Goal: Information Seeking & Learning: Check status

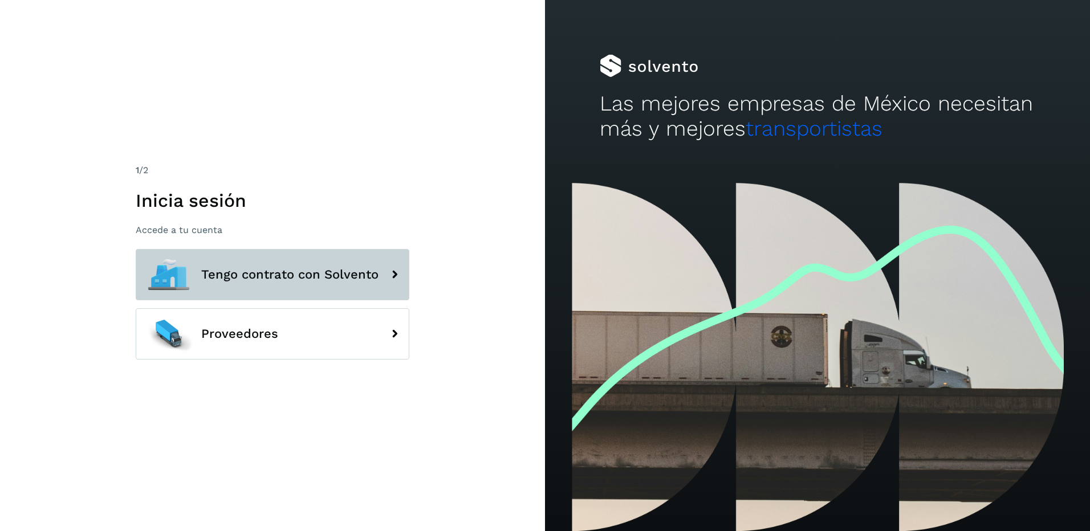
click at [307, 274] on span "Tengo contrato con Solvento" at bounding box center [289, 275] width 177 height 14
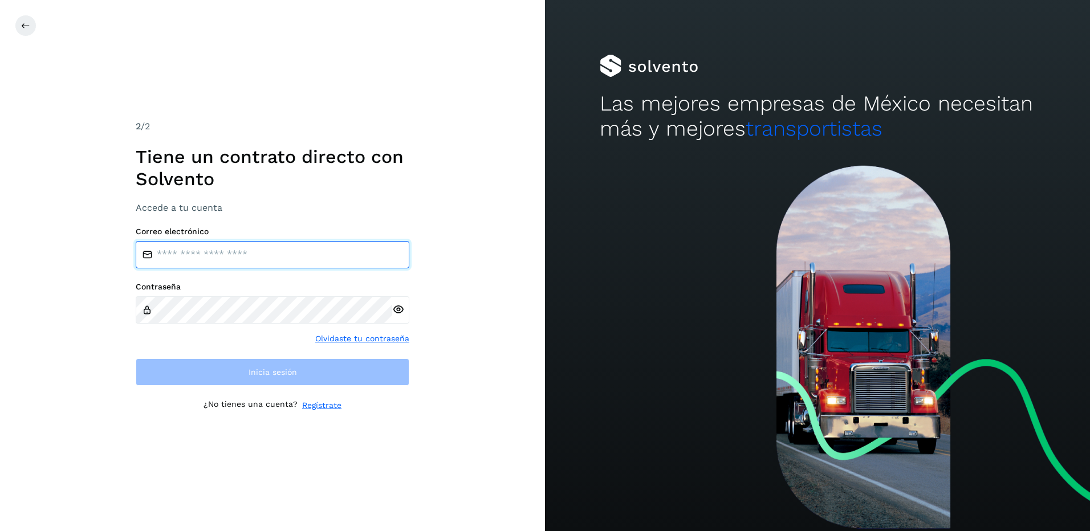
click at [229, 251] on input "email" at bounding box center [273, 254] width 274 height 27
type input "**********"
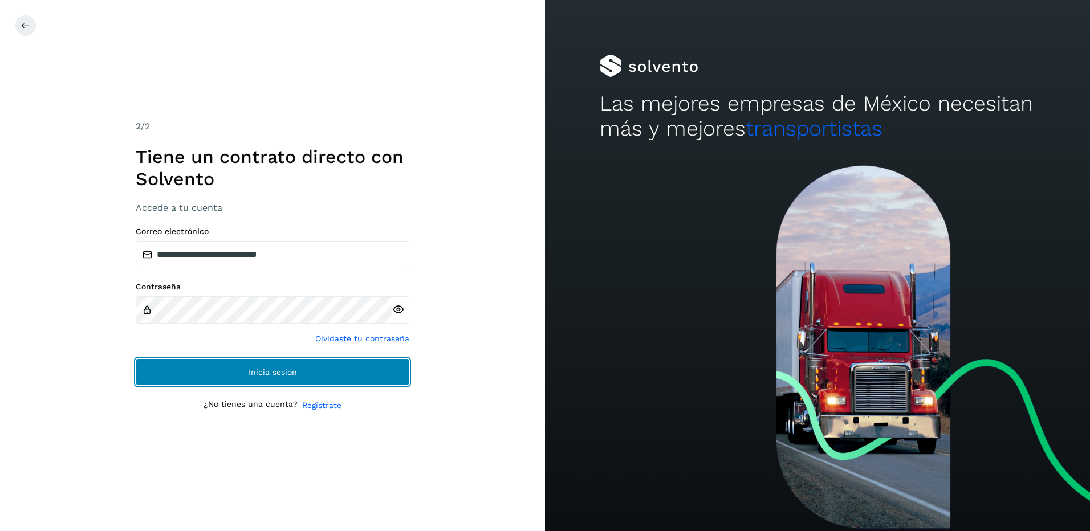
click at [271, 368] on span "Inicia sesión" at bounding box center [273, 372] width 48 height 8
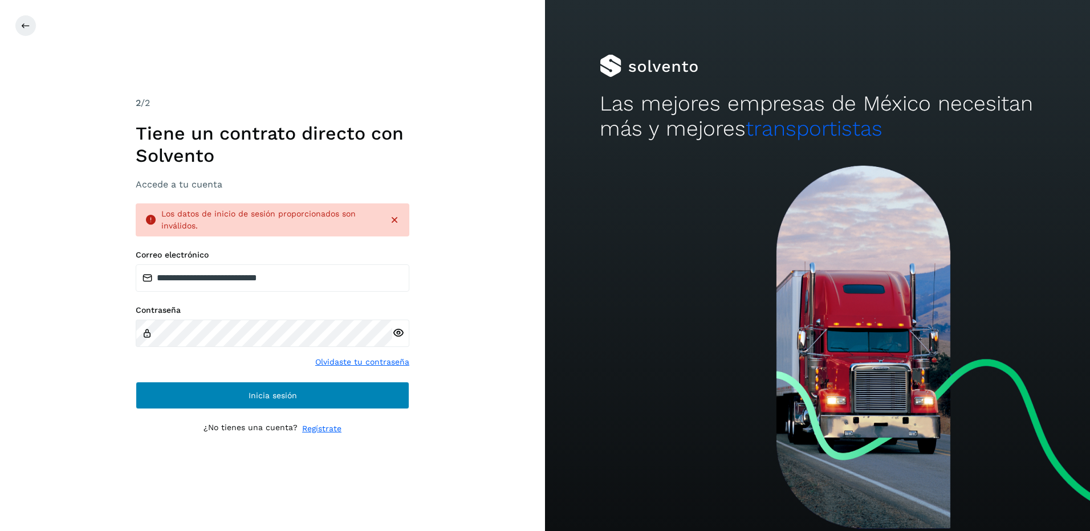
drag, startPoint x: 293, startPoint y: 378, endPoint x: 290, endPoint y: 391, distance: 12.9
click at [292, 380] on div "**********" at bounding box center [273, 329] width 274 height 159
click at [290, 391] on button "Inicia sesión" at bounding box center [273, 395] width 274 height 27
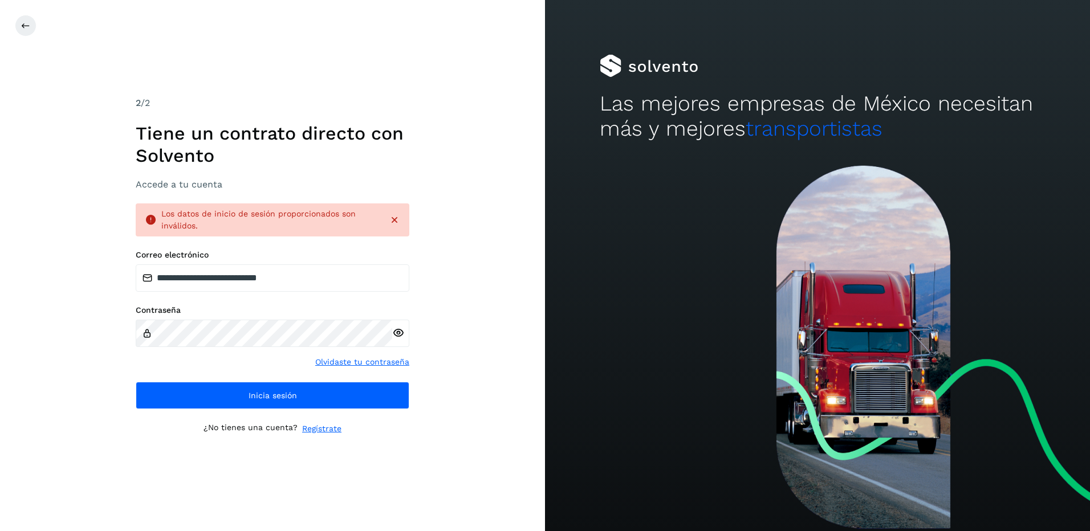
click at [392, 219] on icon at bounding box center [394, 219] width 11 height 11
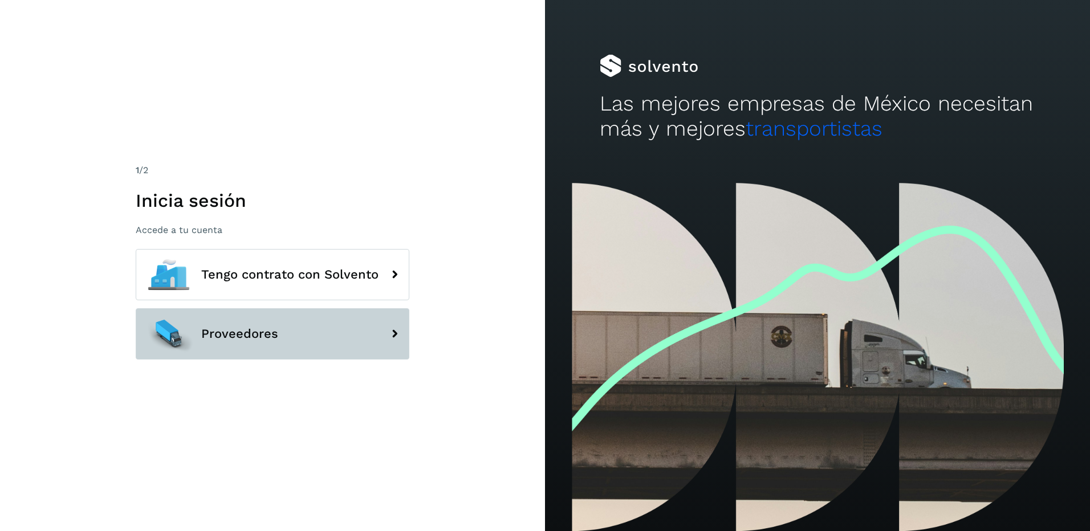
click at [239, 322] on button "Proveedores" at bounding box center [273, 333] width 274 height 51
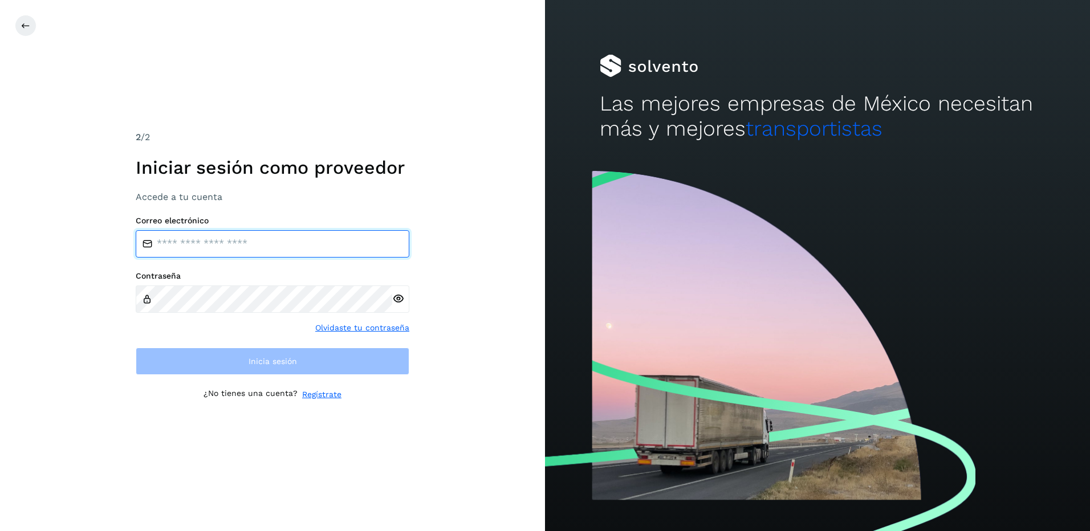
click at [225, 249] on input "email" at bounding box center [273, 243] width 274 height 27
type input "**********"
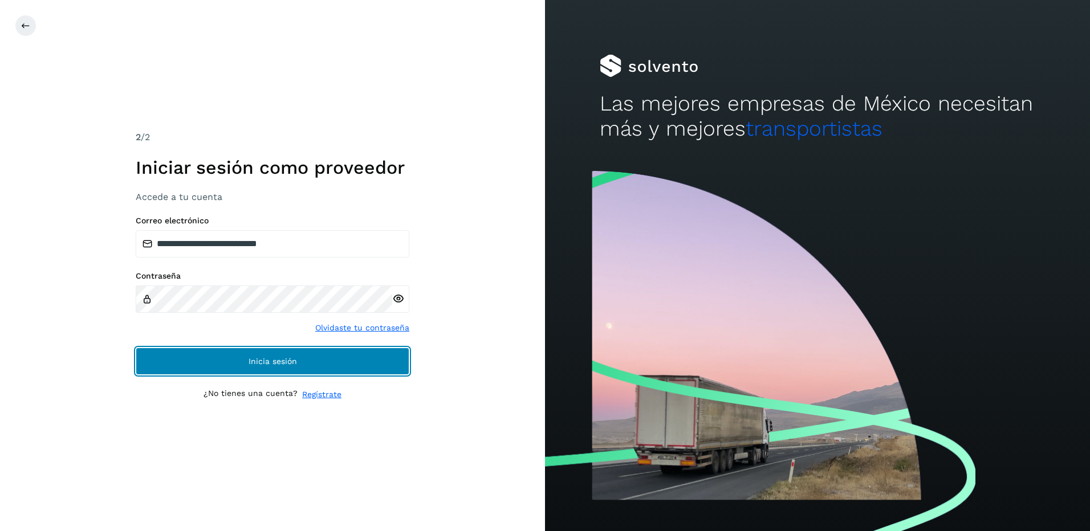
click at [269, 367] on button "Inicia sesión" at bounding box center [273, 361] width 274 height 27
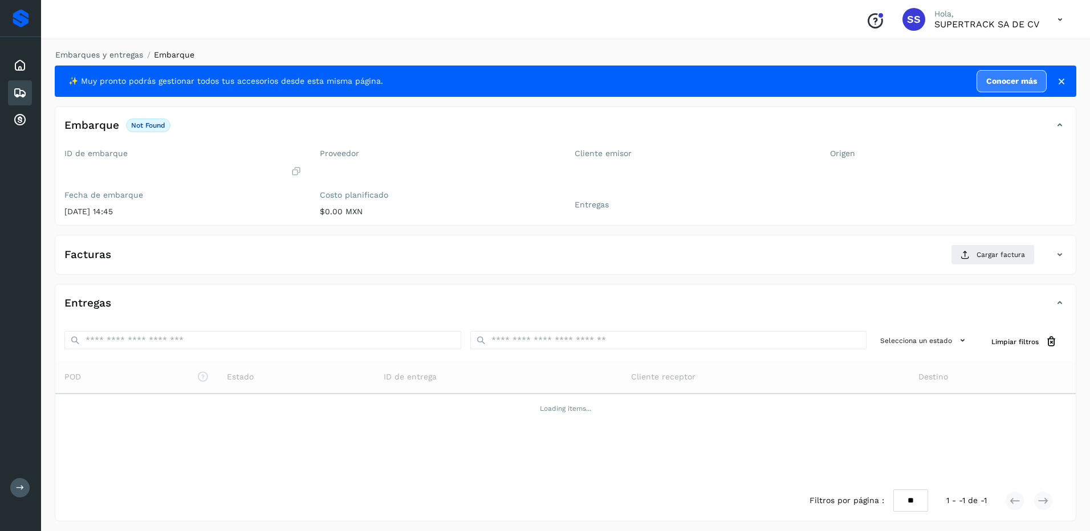
click at [298, 367] on th "Estado" at bounding box center [296, 377] width 157 height 32
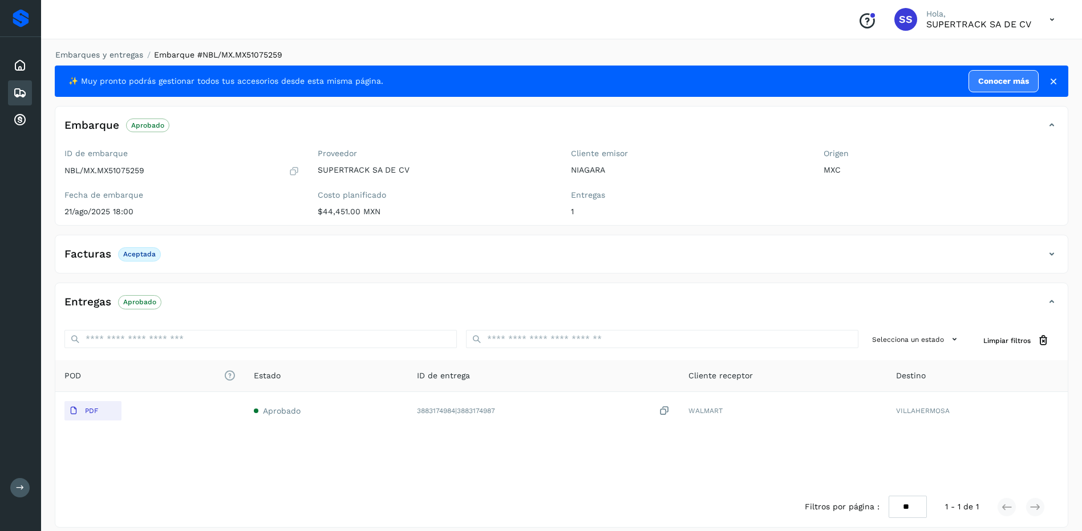
click at [106, 47] on div "Embarques y entregas Embarque #NBL/MX.MX51075259 ✨ Muy pronto podrás gestionar …" at bounding box center [561, 288] width 1041 height 506
click at [108, 50] on link "Embarques y entregas" at bounding box center [99, 54] width 88 height 9
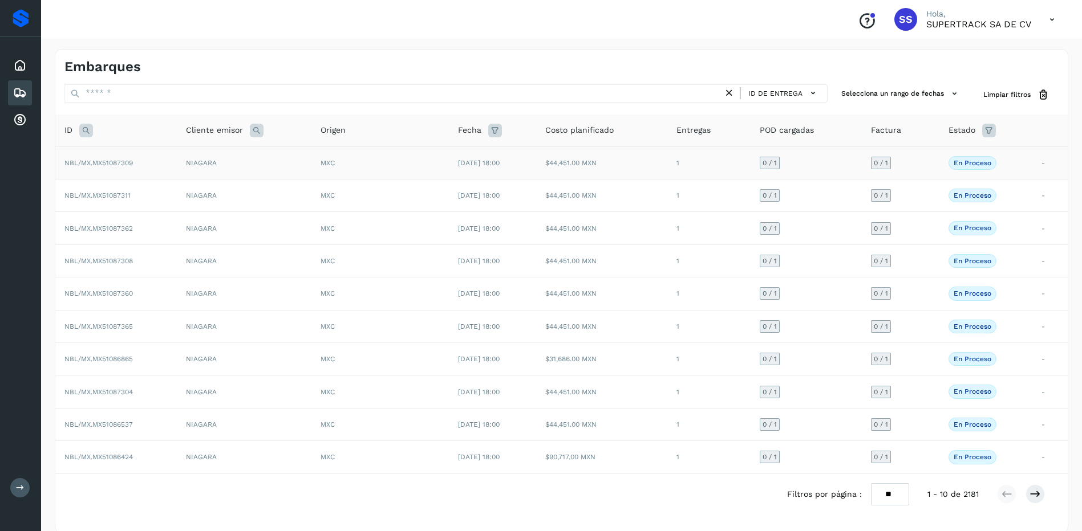
click at [232, 166] on td "NIAGARA" at bounding box center [244, 163] width 135 height 33
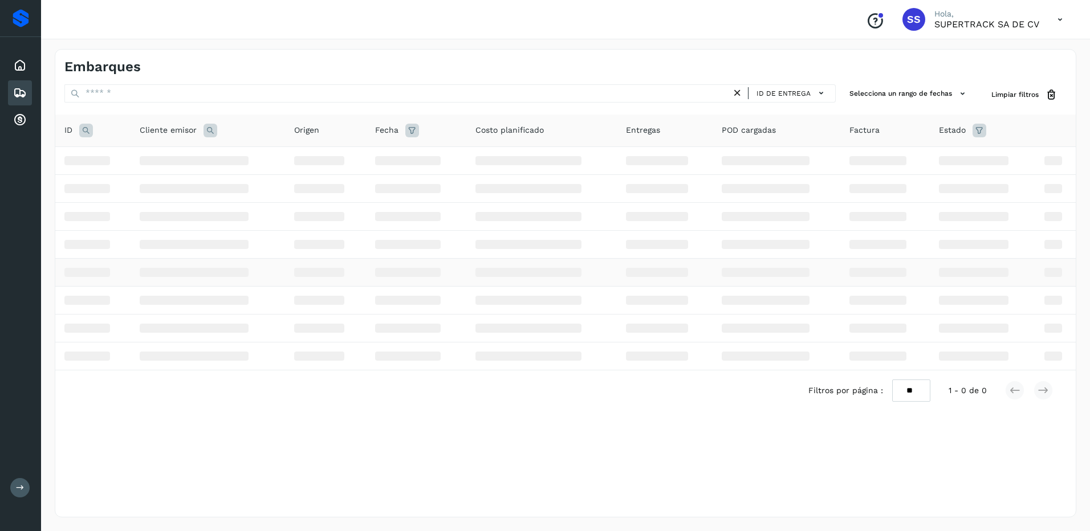
click at [358, 261] on td at bounding box center [325, 272] width 81 height 28
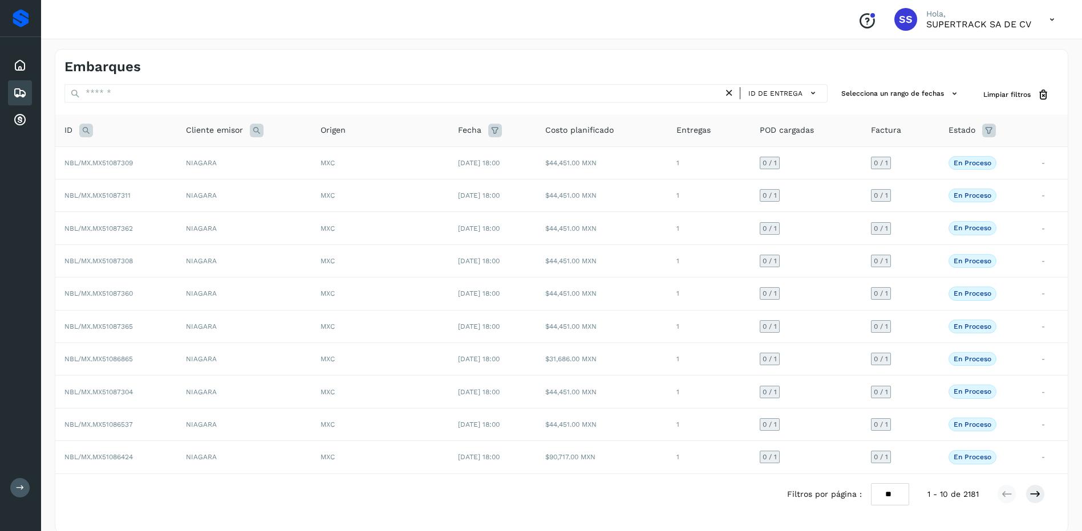
scroll to position [16, 0]
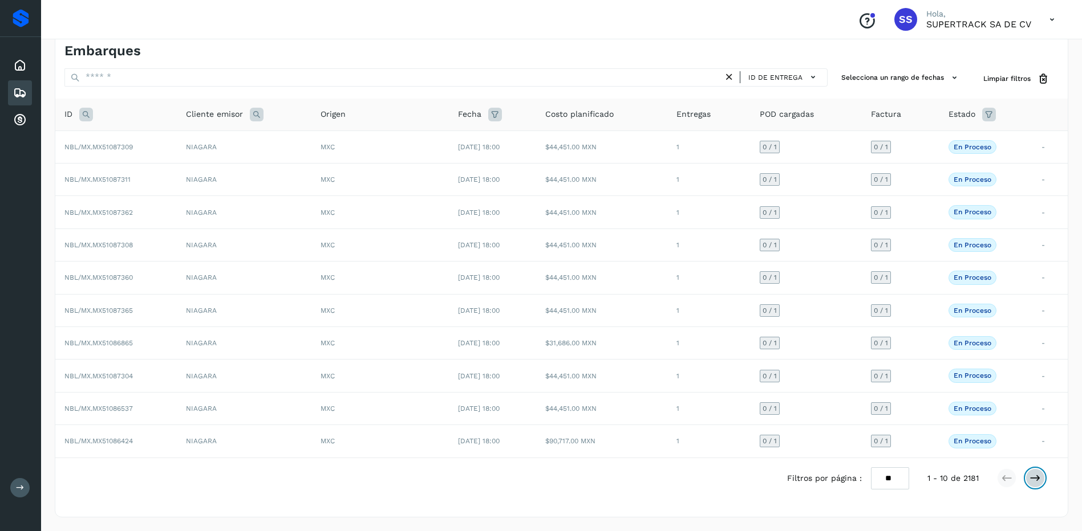
click at [1029, 477] on button at bounding box center [1034, 478] width 19 height 19
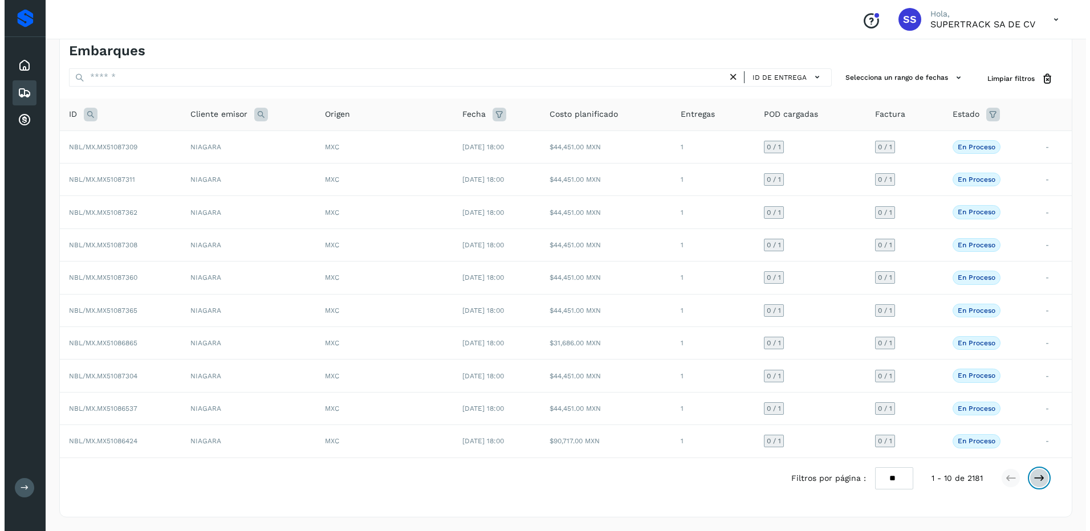
scroll to position [0, 0]
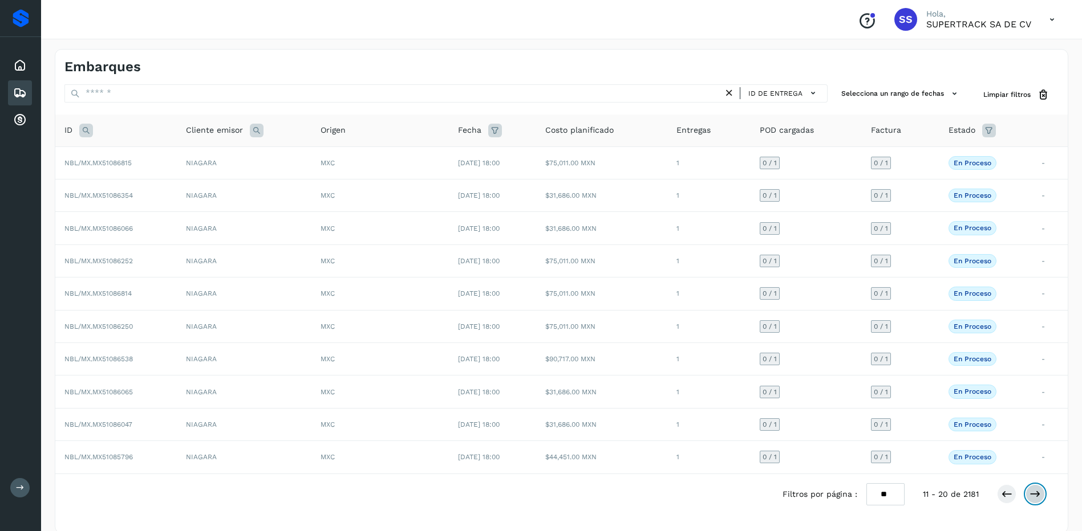
click at [1041, 489] on button at bounding box center [1034, 494] width 19 height 19
